Goal: Obtain resource: Download file/media

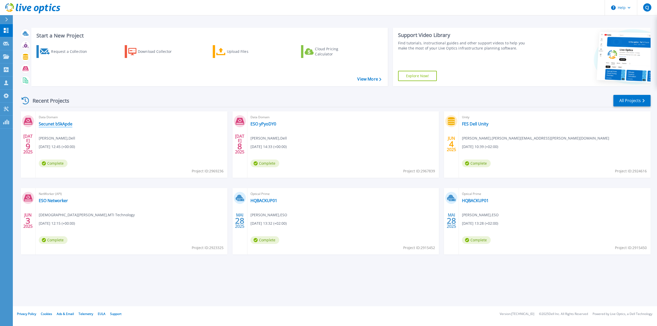
click at [63, 125] on link "Secunet b5kApde" at bounding box center [56, 123] width 34 height 5
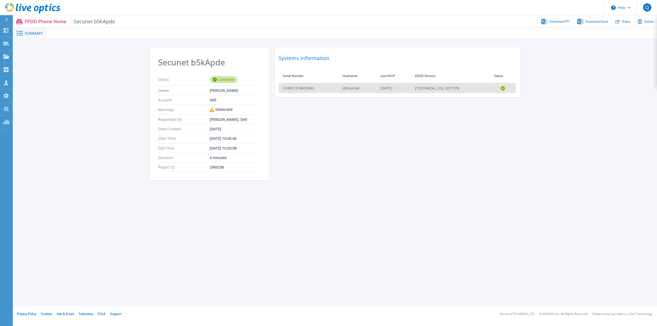
click at [376, 92] on td "[DATE]" at bounding box center [393, 88] width 35 height 10
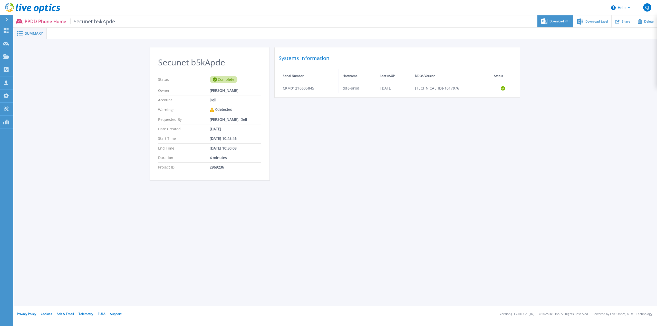
click at [559, 22] on span "Download PPT" at bounding box center [560, 21] width 21 height 3
